Goal: Information Seeking & Learning: Check status

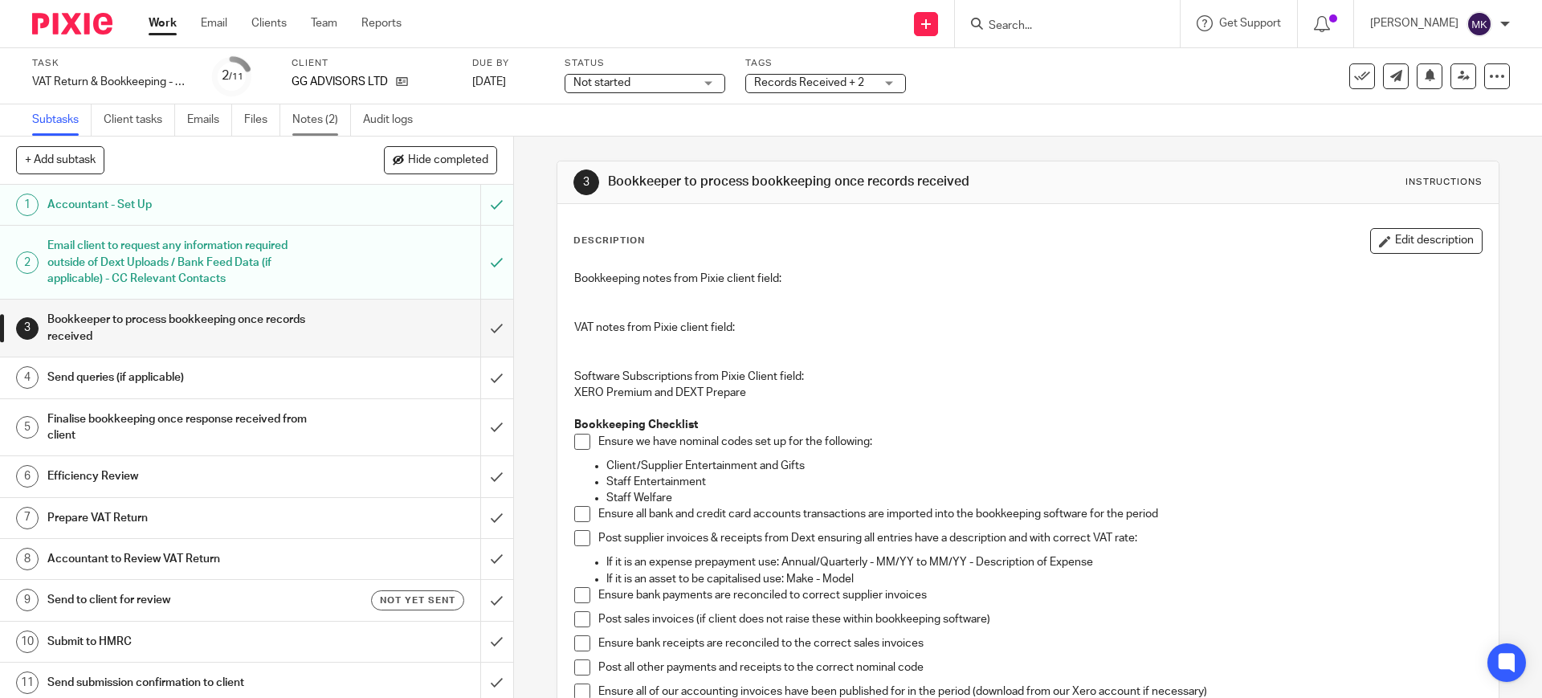
click at [331, 112] on link "Notes (2)" at bounding box center [321, 119] width 59 height 31
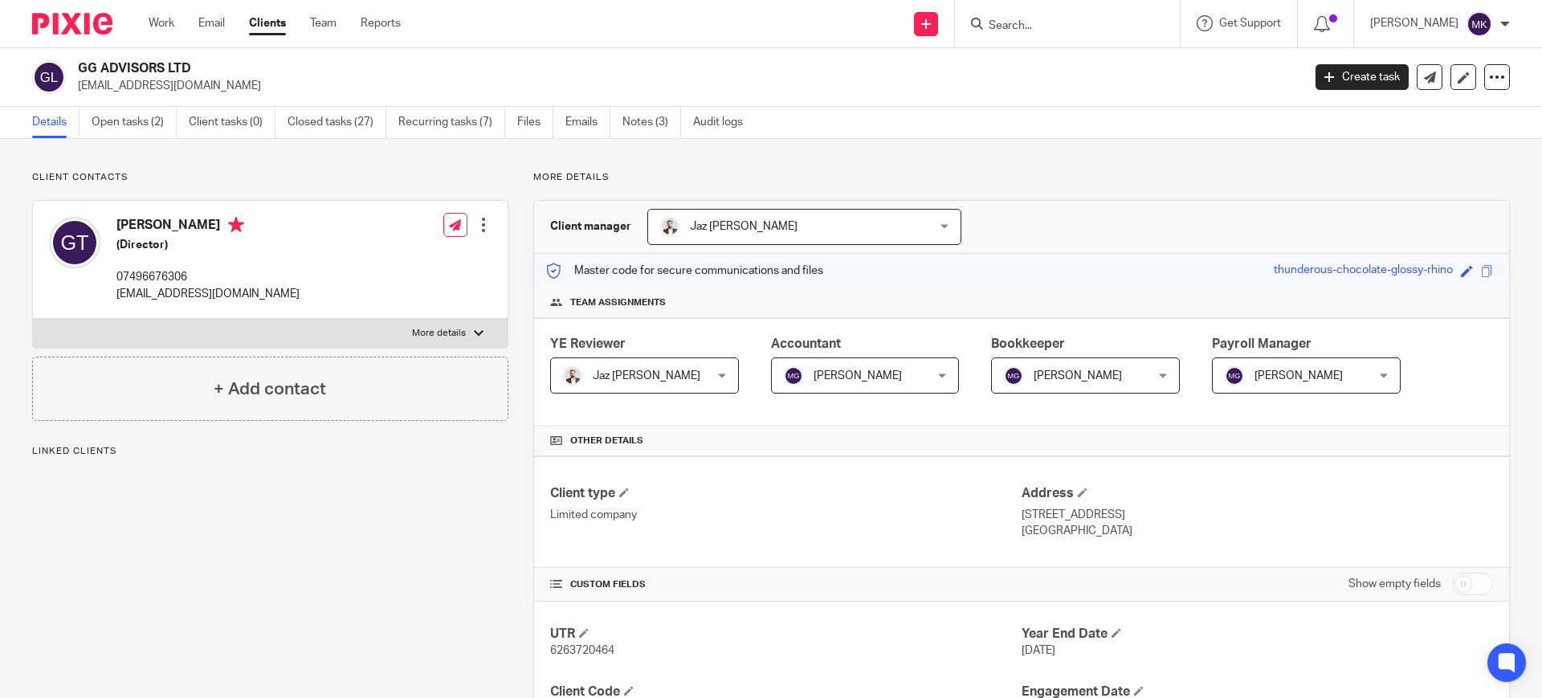
click at [566, 118] on ul "Details Open tasks (2) Client tasks (0) Closed tasks (27) Recurring tasks (7) F…" at bounding box center [399, 122] width 735 height 31
click at [574, 126] on link "Emails" at bounding box center [588, 122] width 45 height 31
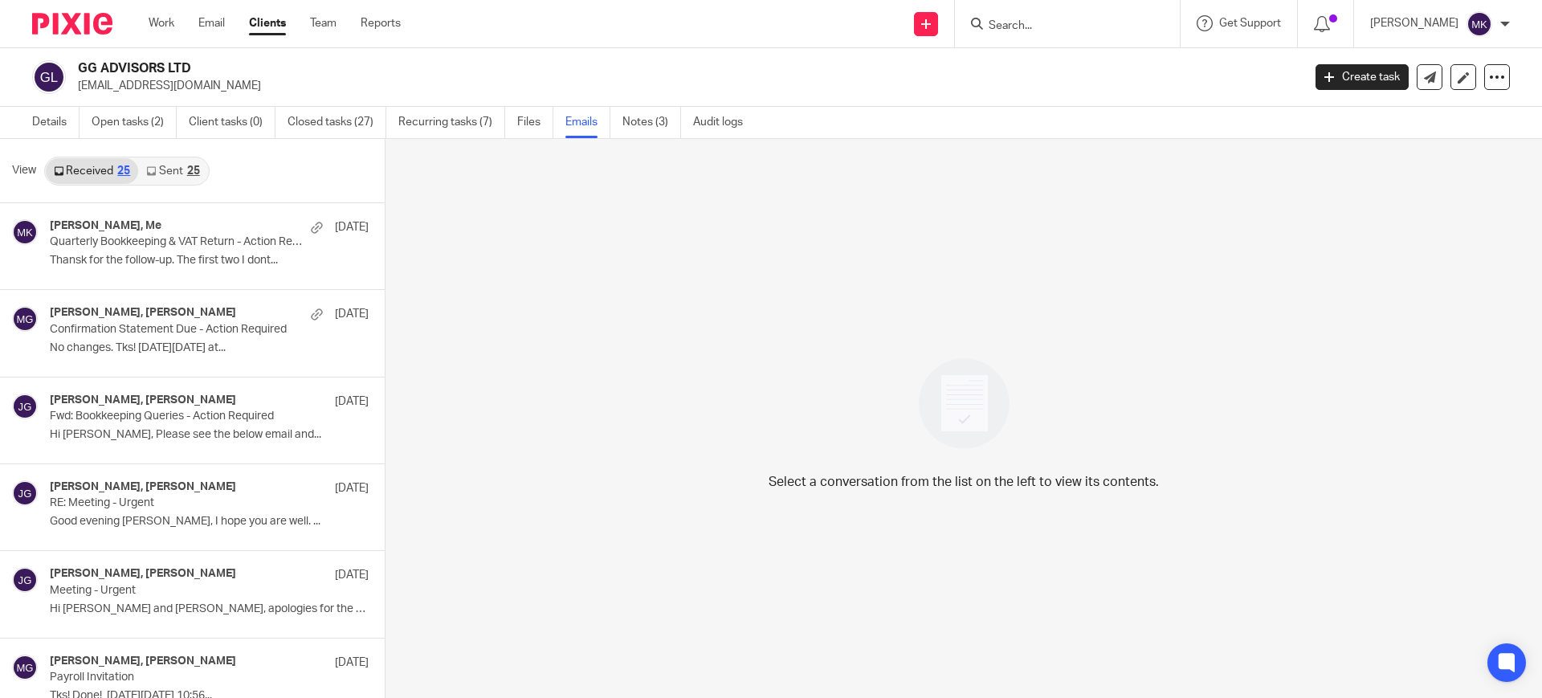
click at [151, 170] on icon at bounding box center [151, 171] width 10 height 10
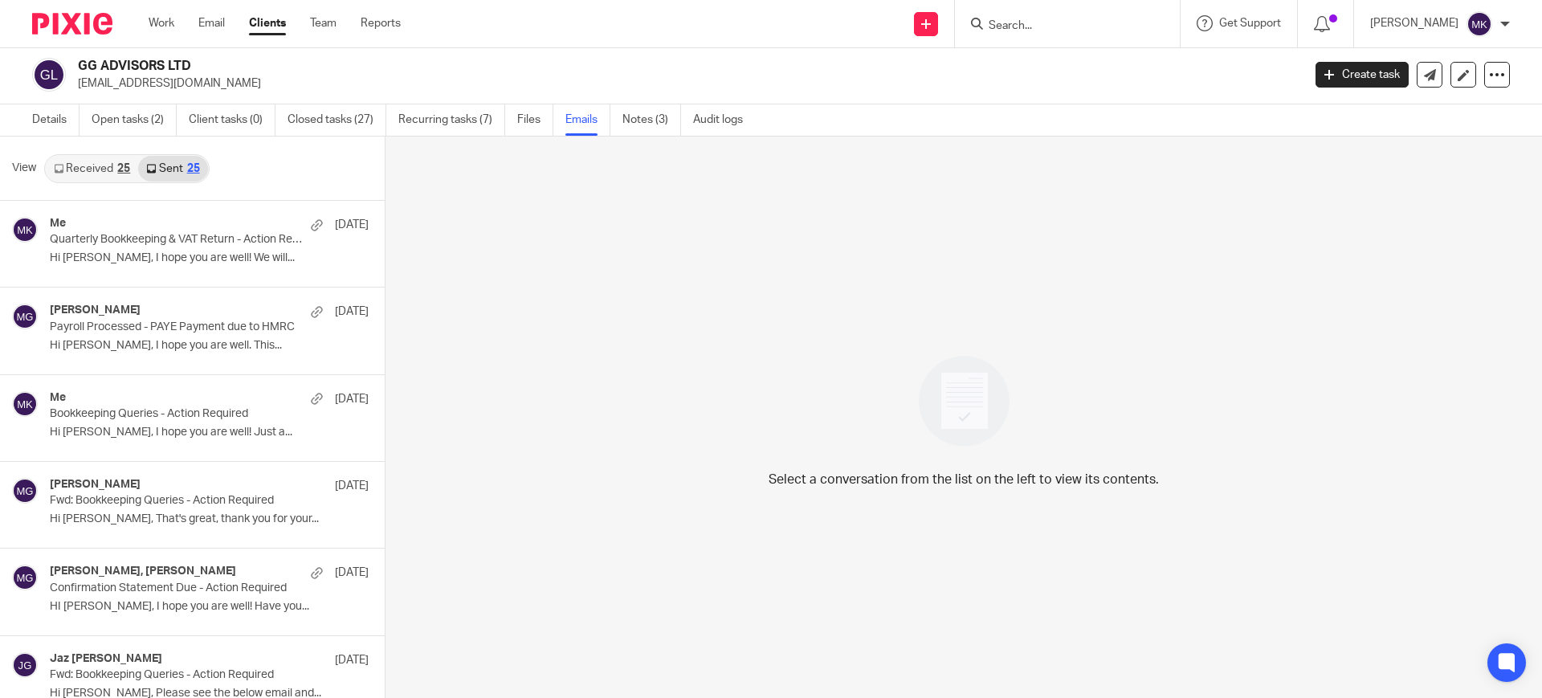
click at [80, 160] on link "Received 25" at bounding box center [92, 169] width 92 height 26
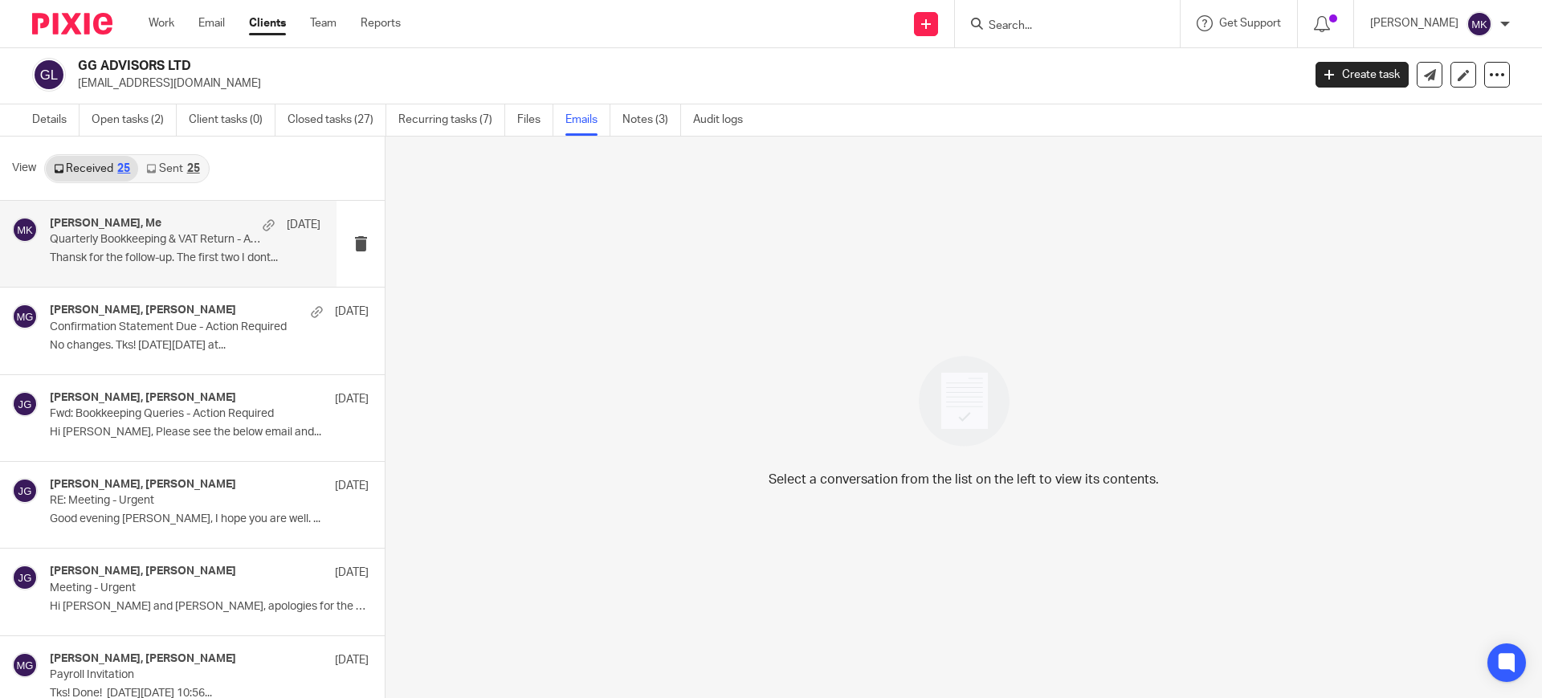
click at [108, 253] on p "Thansk for the follow-up. The first two I dont..." at bounding box center [185, 258] width 271 height 14
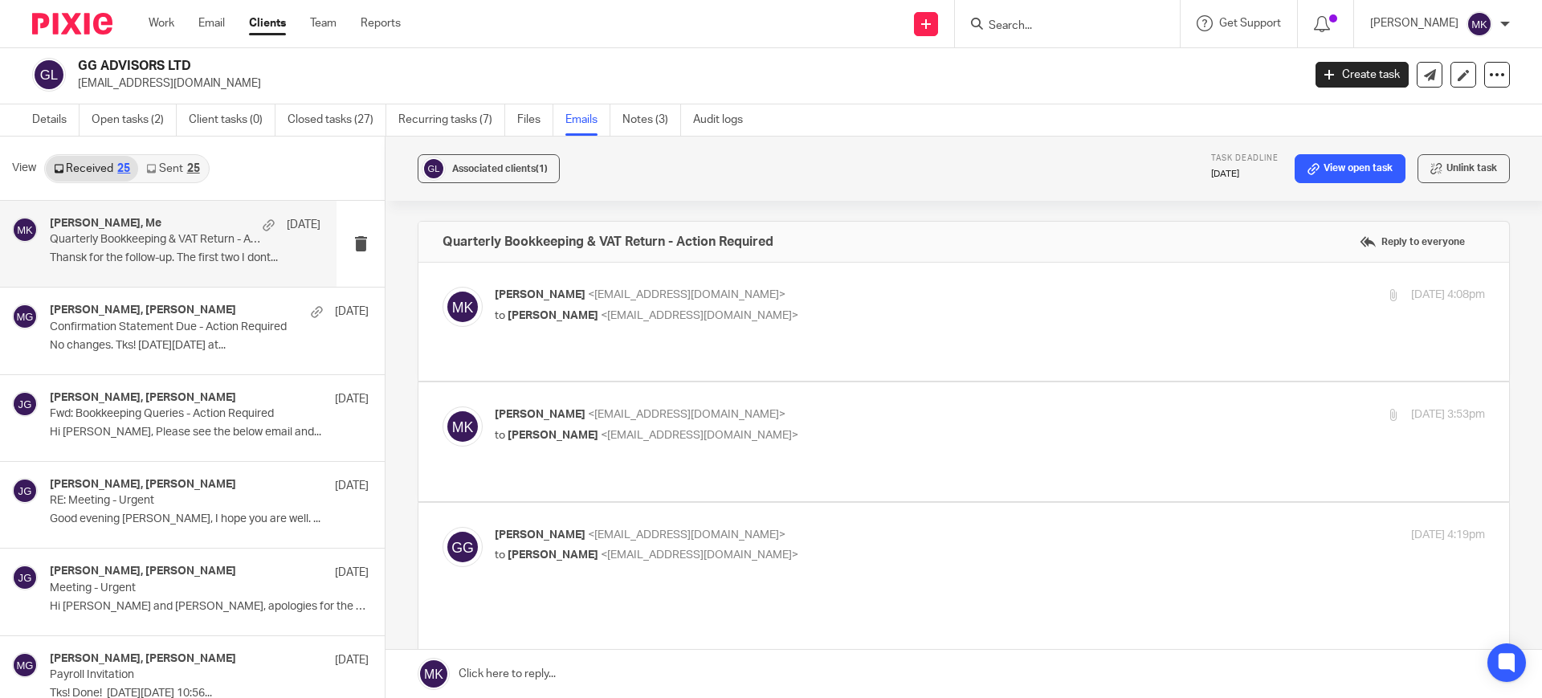
scroll to position [0, 0]
click at [164, 157] on link "Sent 25" at bounding box center [172, 169] width 69 height 26
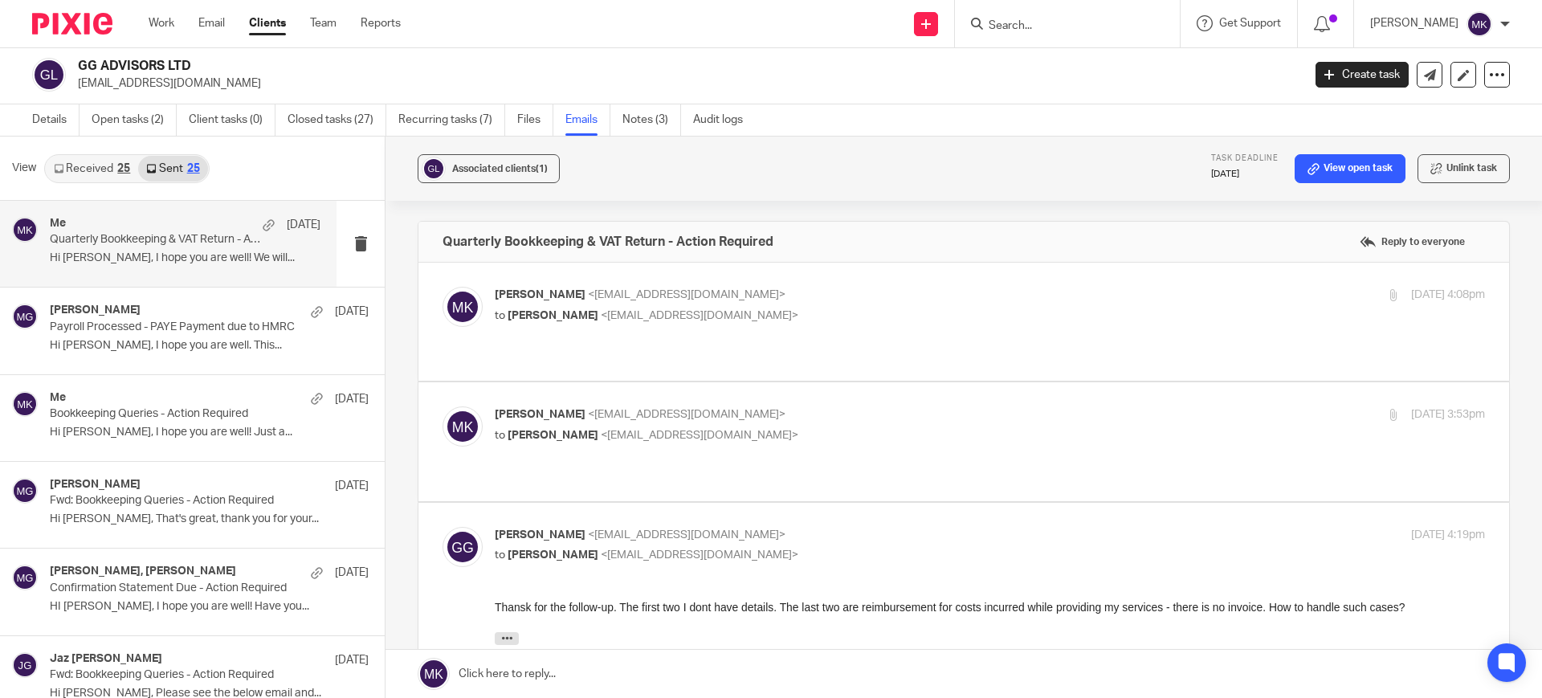
click at [174, 245] on p "Quarterly Bookkeeping & VAT Return - Action Required" at bounding box center [158, 240] width 217 height 14
click at [137, 672] on p "Fwd: Bookkeeping Queries - Action Required" at bounding box center [158, 675] width 217 height 14
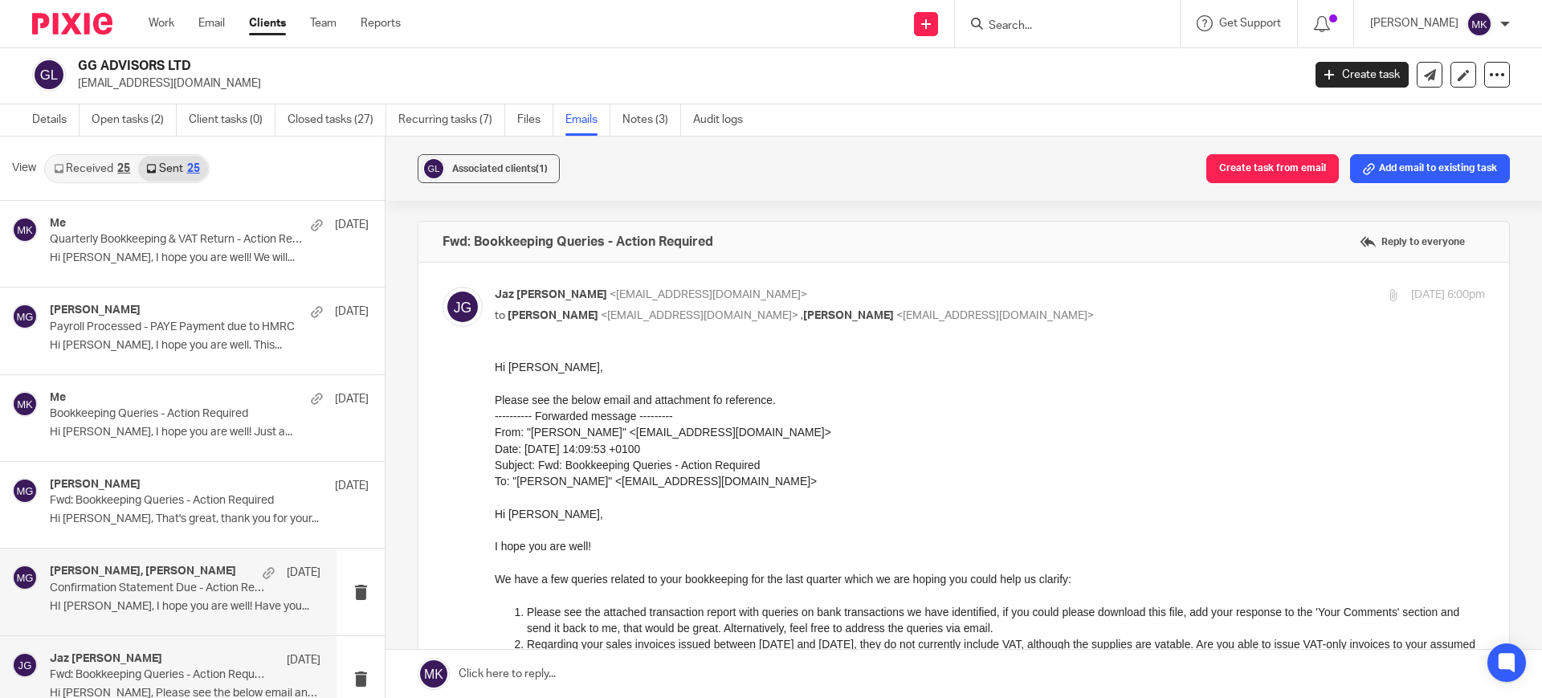
click at [203, 607] on p "HI Gabriel, I hope you are well! Have you..." at bounding box center [185, 607] width 271 height 14
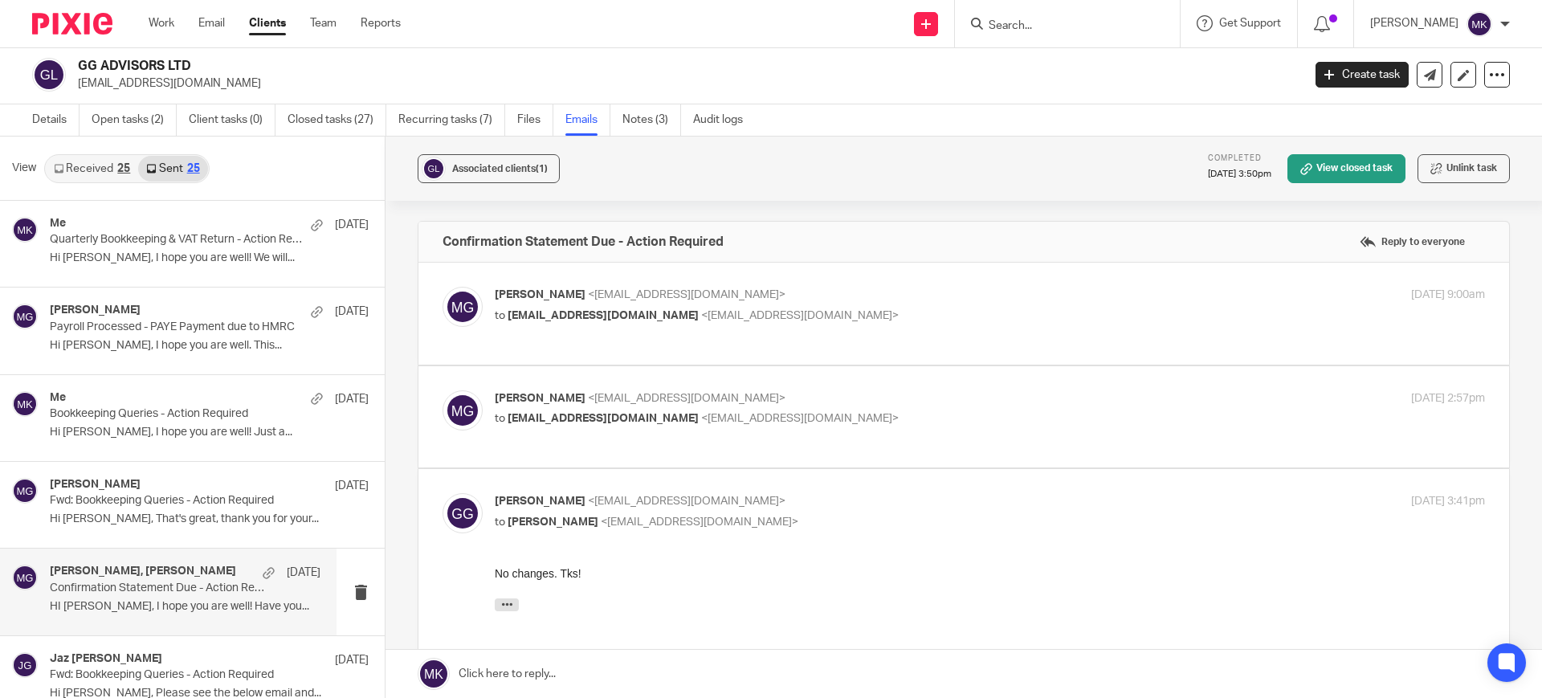
click at [811, 406] on p "Mason Graves <mgraves@taxassist.co.uk>" at bounding box center [825, 398] width 660 height 17
checkbox input "true"
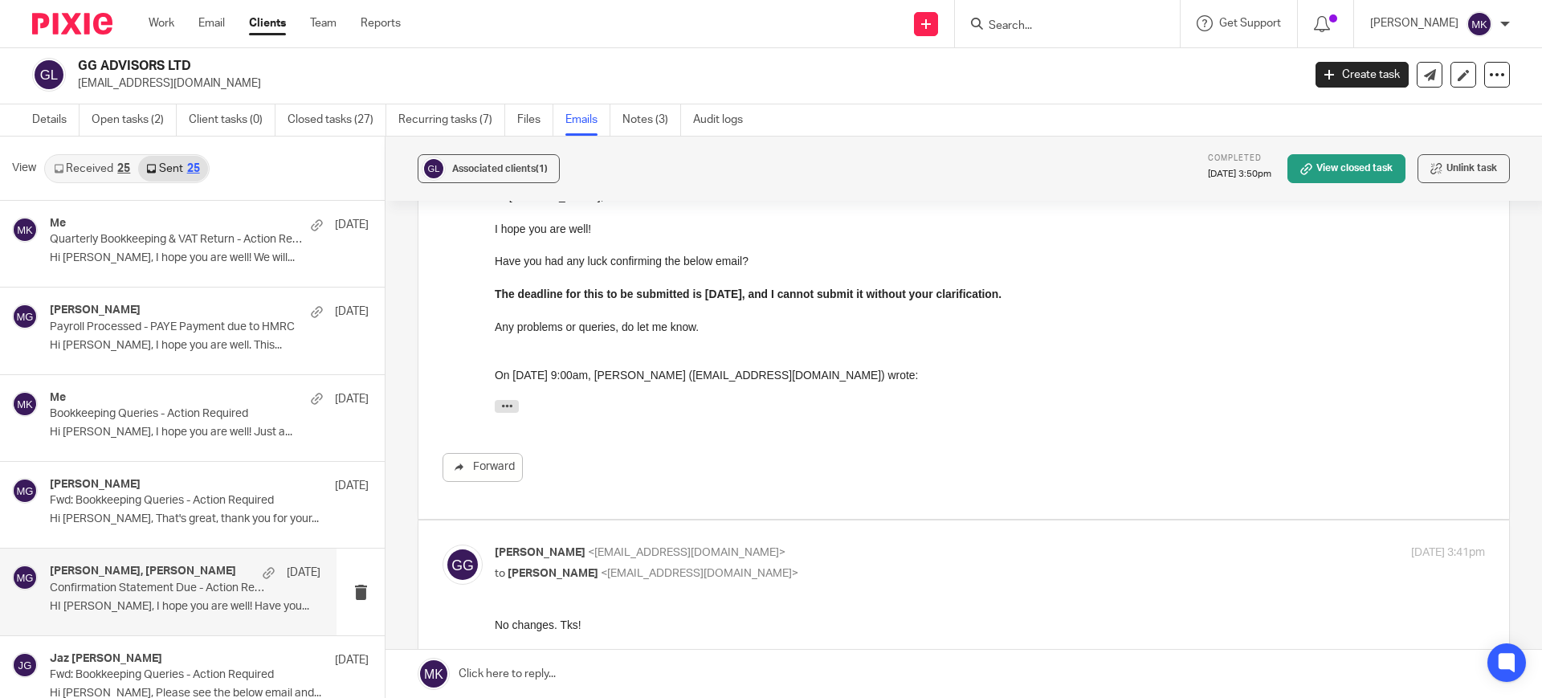
scroll to position [301, 0]
